Goal: Register for event/course

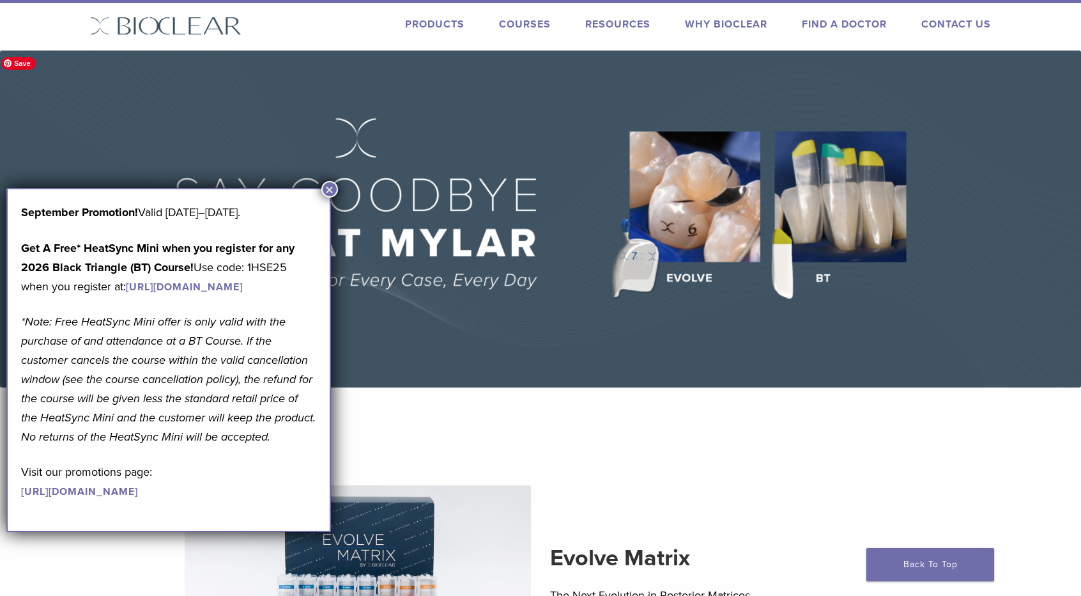
scroll to position [23, 0]
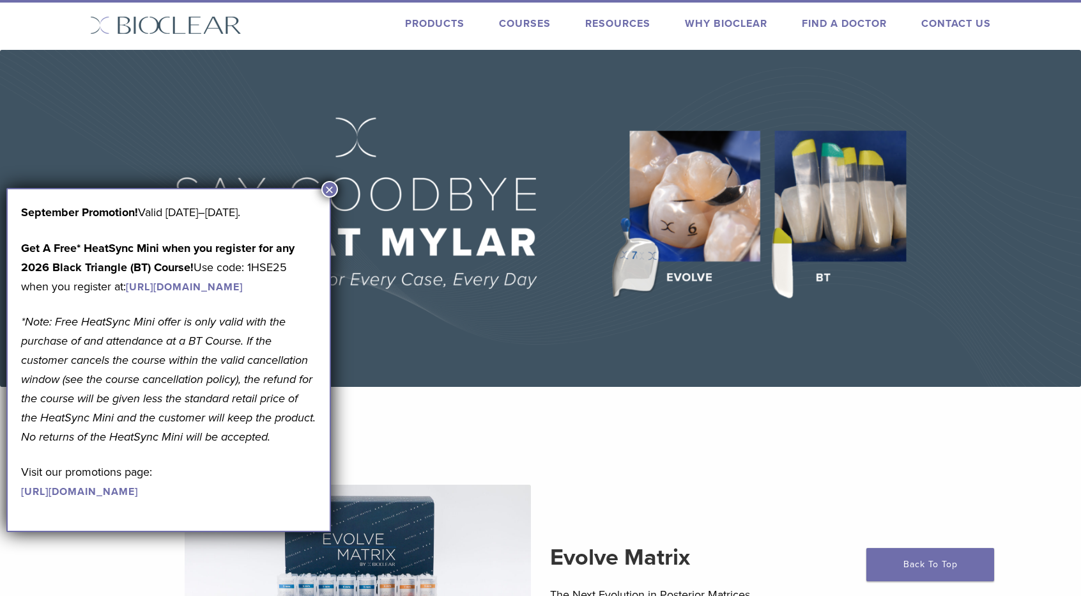
click at [330, 192] on button "×" at bounding box center [329, 189] width 17 height 17
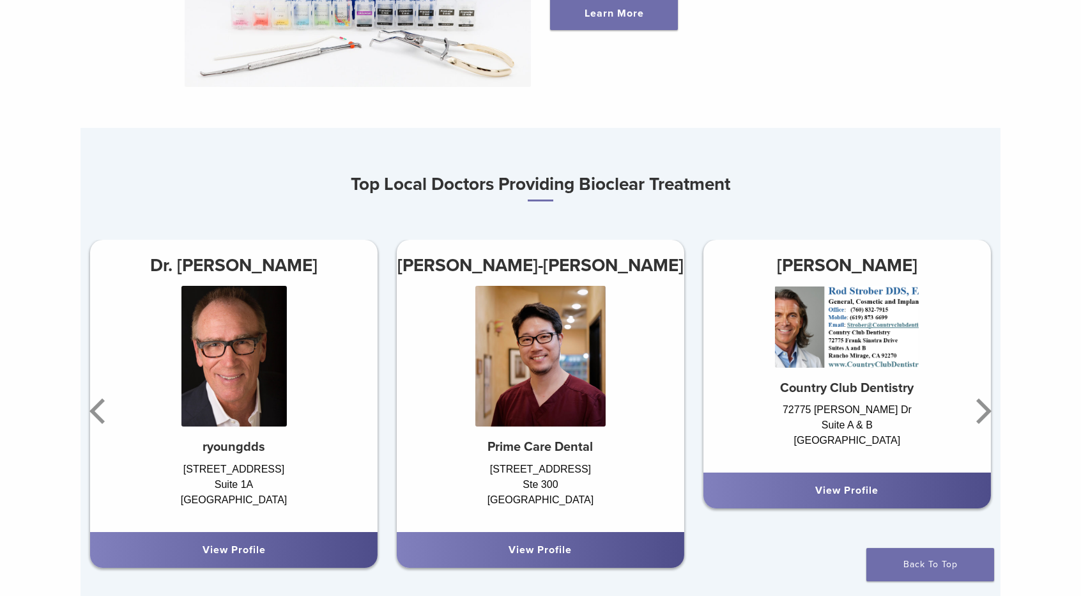
scroll to position [645, 0]
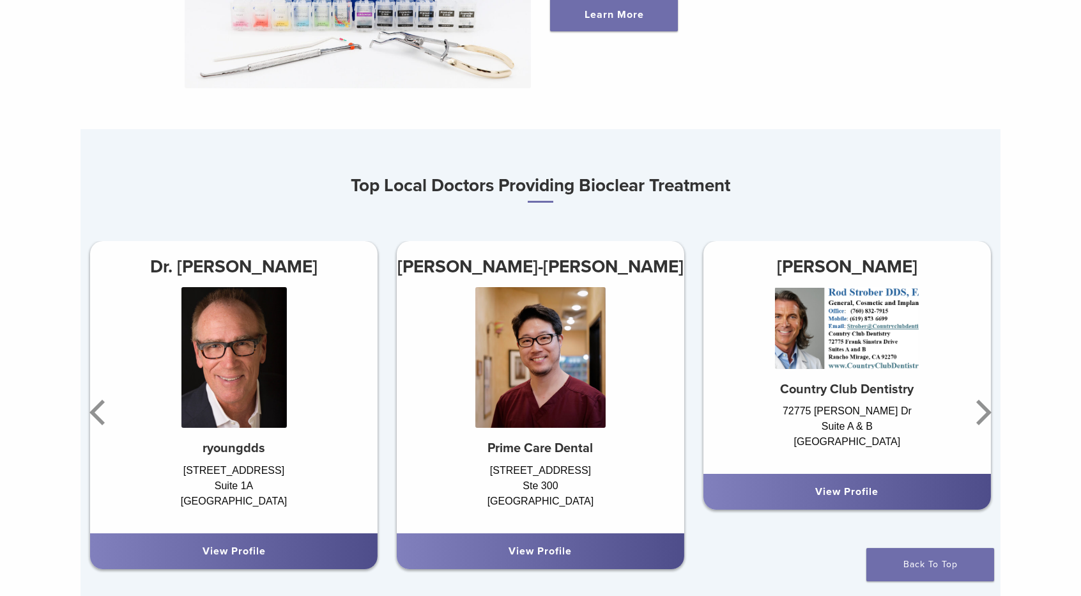
click at [545, 553] on link "View Profile" at bounding box center [540, 551] width 63 height 13
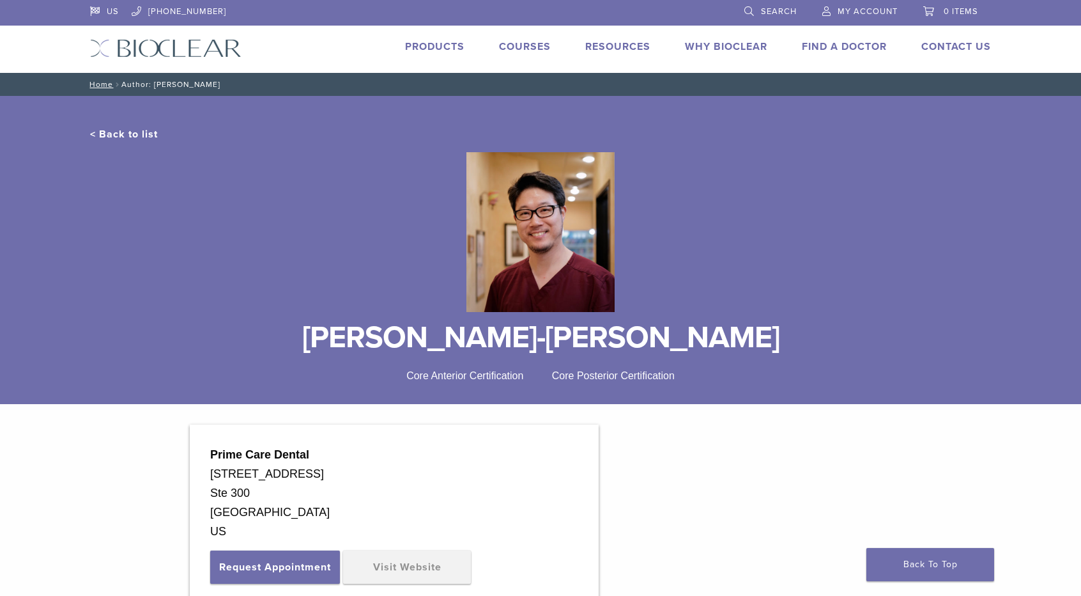
click at [490, 378] on span "Core Anterior Certification" at bounding box center [464, 375] width 117 height 11
click at [455, 376] on span "Core Anterior Certification" at bounding box center [464, 375] width 117 height 11
click at [139, 137] on link "< Back to list" at bounding box center [124, 134] width 68 height 13
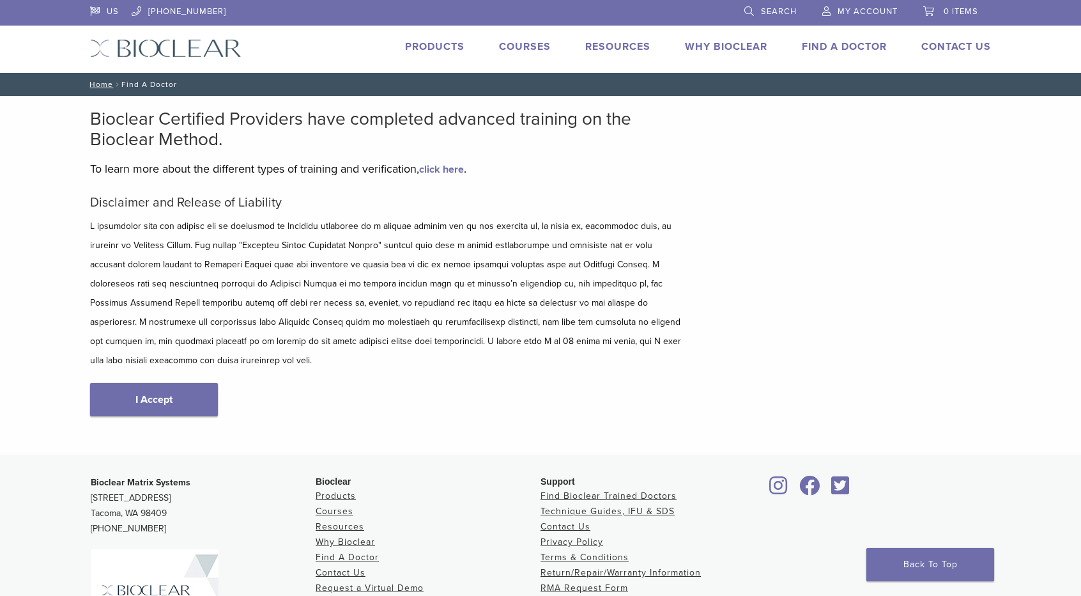
click at [529, 44] on link "Courses" at bounding box center [525, 46] width 52 height 13
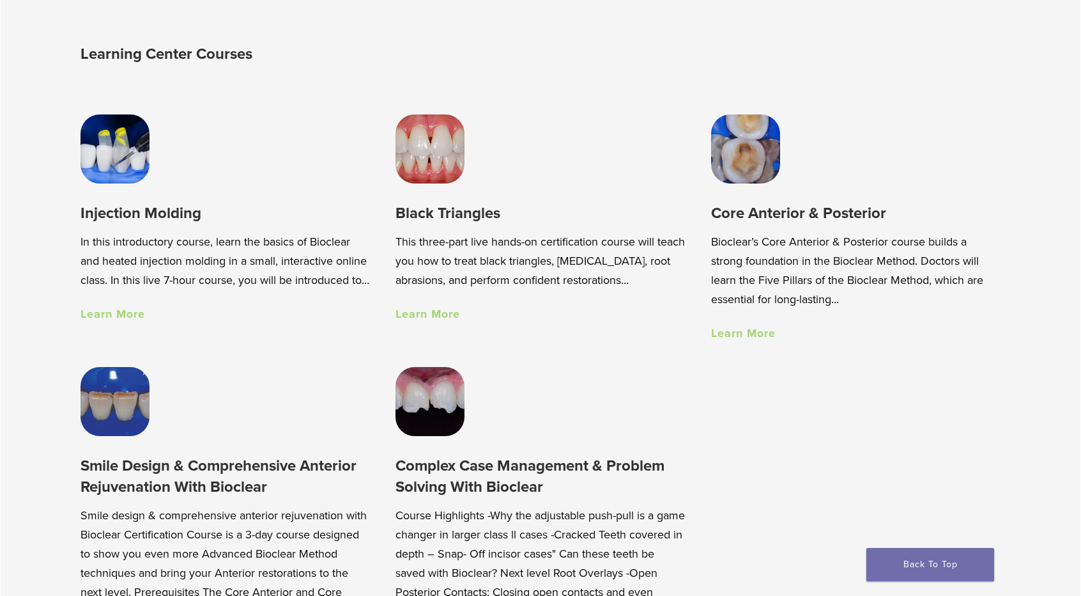
scroll to position [906, 0]
click at [122, 320] on link "Learn More" at bounding box center [113, 313] width 65 height 14
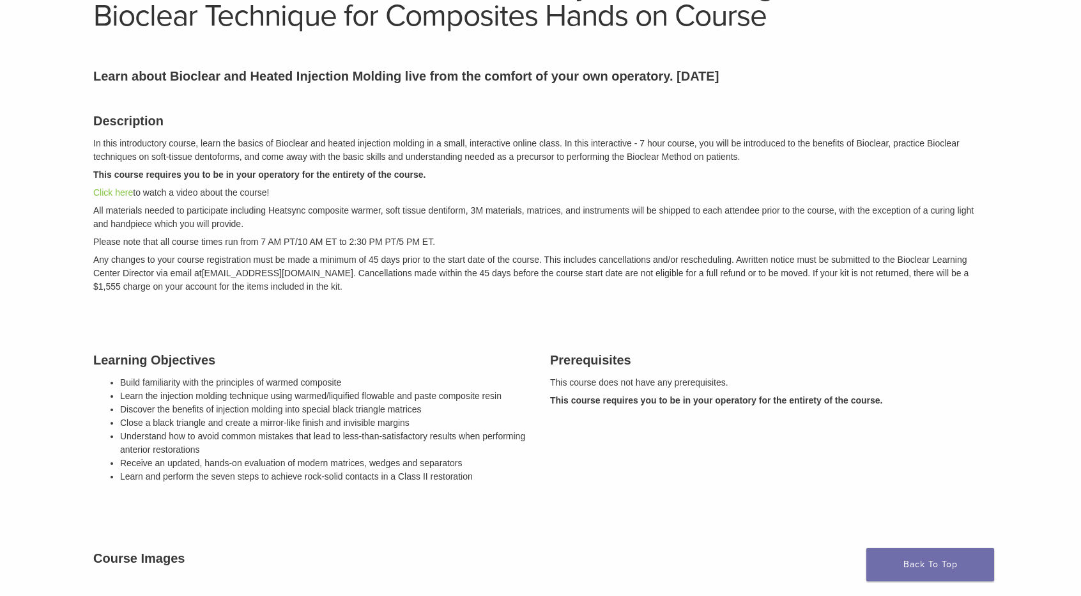
scroll to position [125, 0]
click at [118, 193] on link "Click here" at bounding box center [113, 194] width 40 height 10
click at [116, 192] on link "Click here" at bounding box center [113, 194] width 40 height 10
